Goal: Navigation & Orientation: Find specific page/section

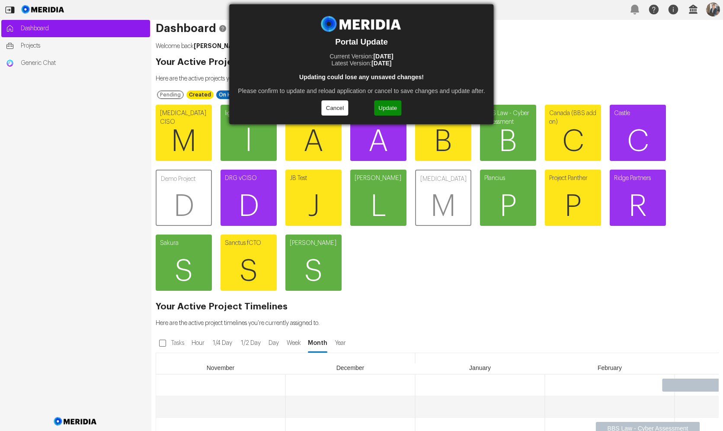
click at [387, 106] on button "Update" at bounding box center [387, 107] width 27 height 15
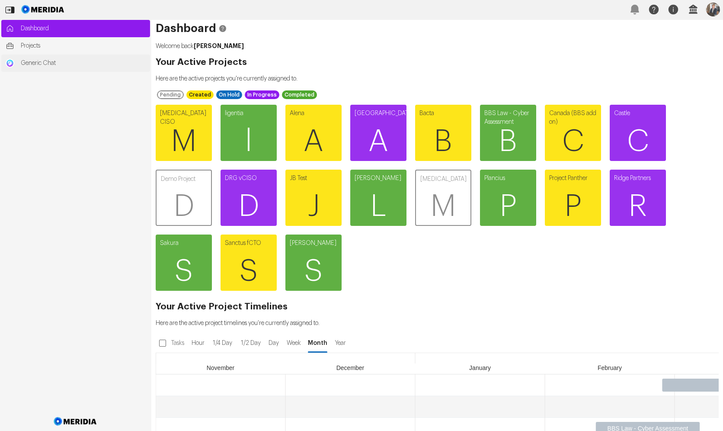
click at [62, 60] on span "Generic Chat" at bounding box center [83, 63] width 125 height 9
